Goal: Navigation & Orientation: Understand site structure

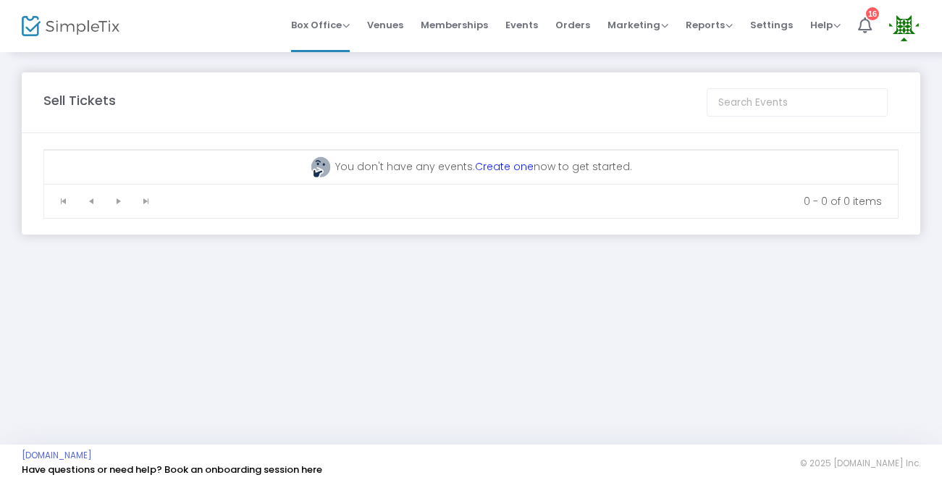
click at [400, 31] on span "Venues" at bounding box center [385, 25] width 36 height 37
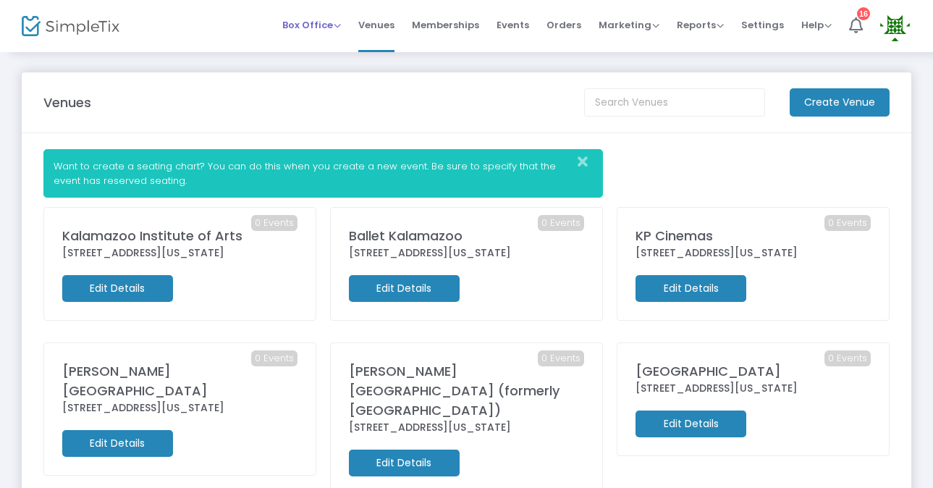
click at [335, 31] on span "Box Office" at bounding box center [311, 25] width 59 height 14
click at [321, 20] on span "Box Office" at bounding box center [311, 25] width 59 height 14
click at [895, 27] on img at bounding box center [895, 27] width 30 height 30
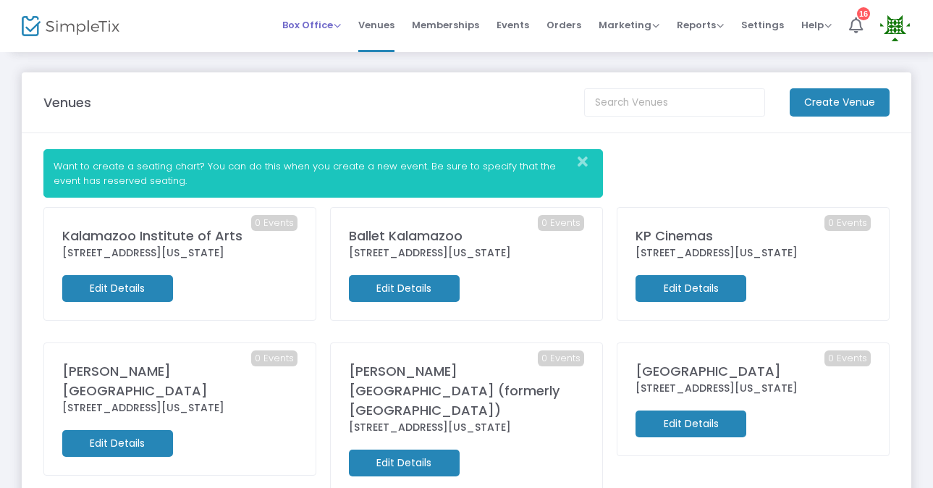
click at [334, 27] on span "Box Office" at bounding box center [311, 25] width 59 height 14
click at [518, 34] on span "Events" at bounding box center [513, 25] width 33 height 37
